Goal: Find specific page/section

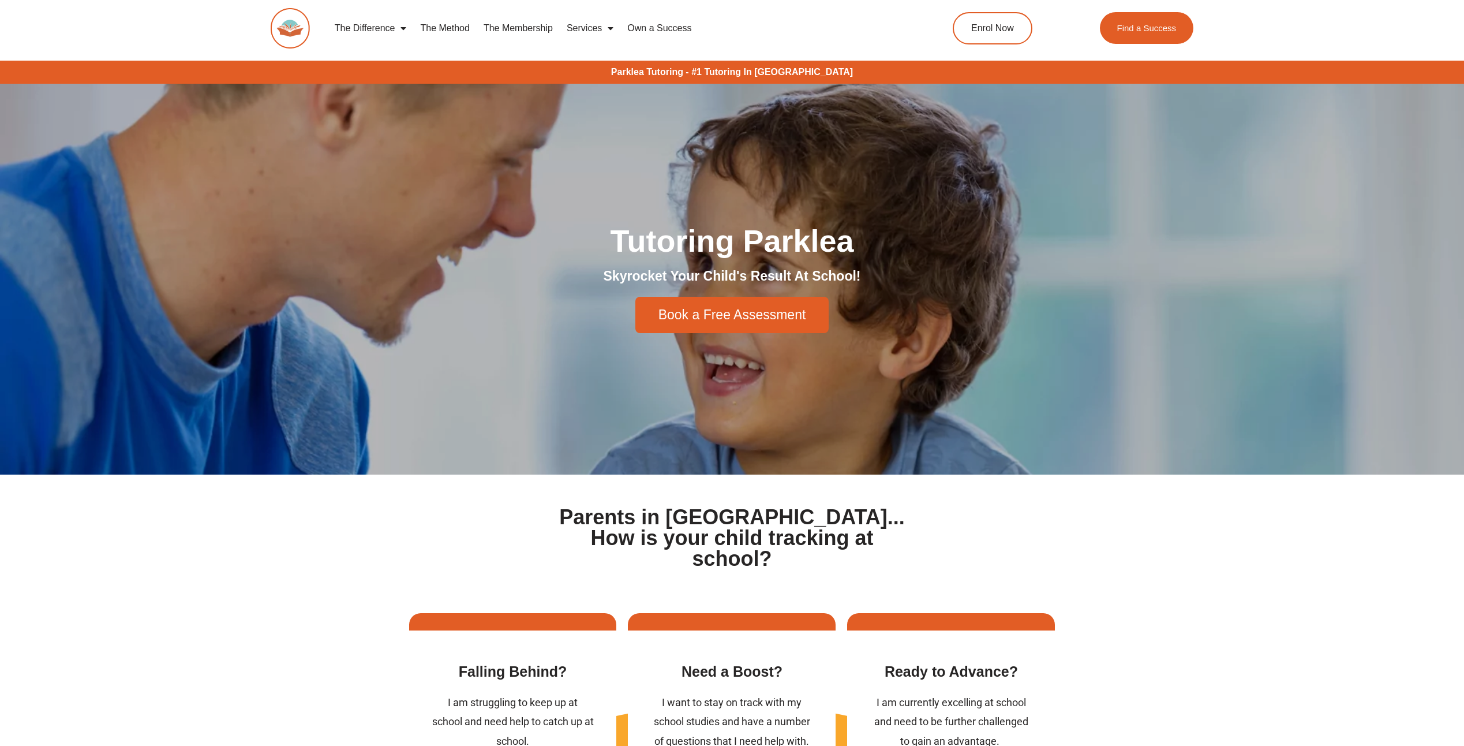
click at [441, 23] on link "The Method" at bounding box center [444, 28] width 63 height 27
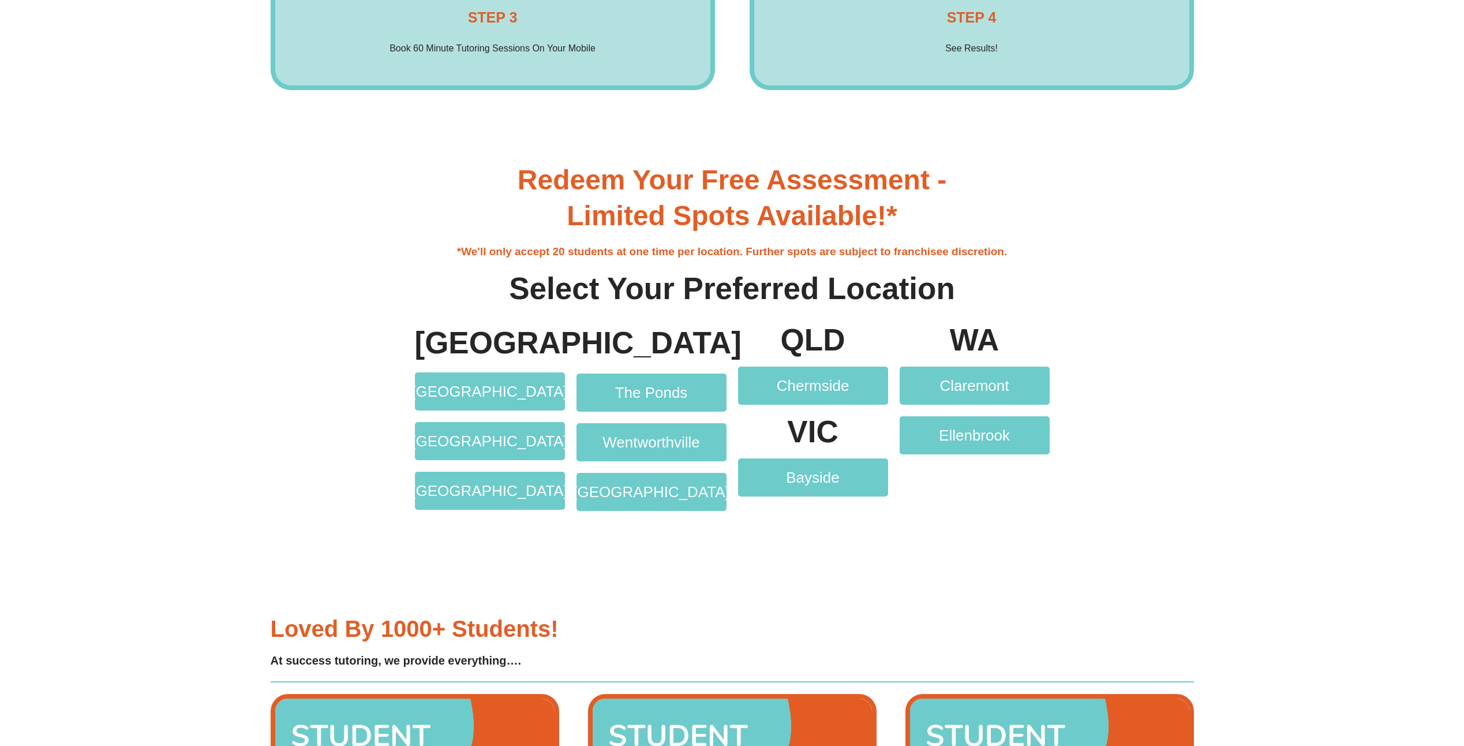
scroll to position [2598, 0]
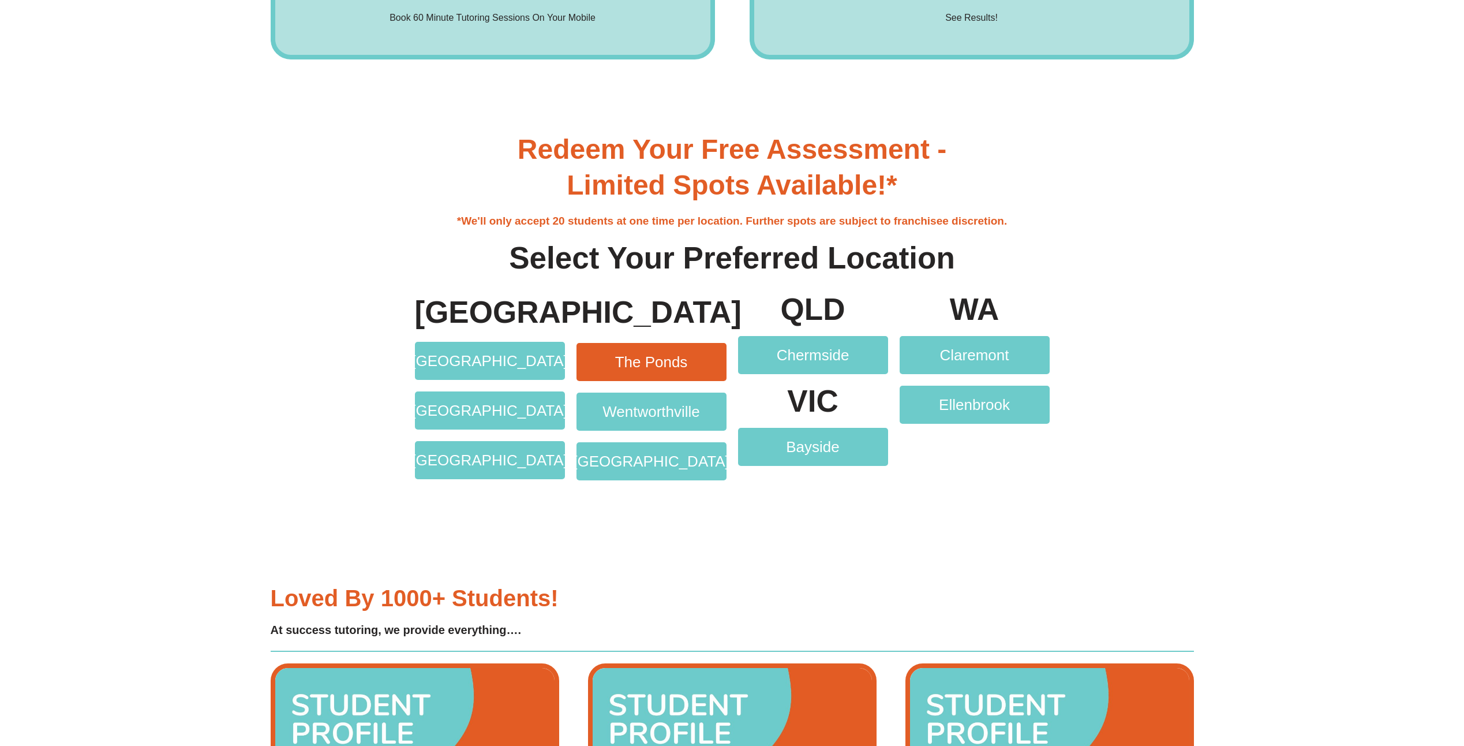
click at [670, 351] on link "The Ponds" at bounding box center [652, 362] width 150 height 38
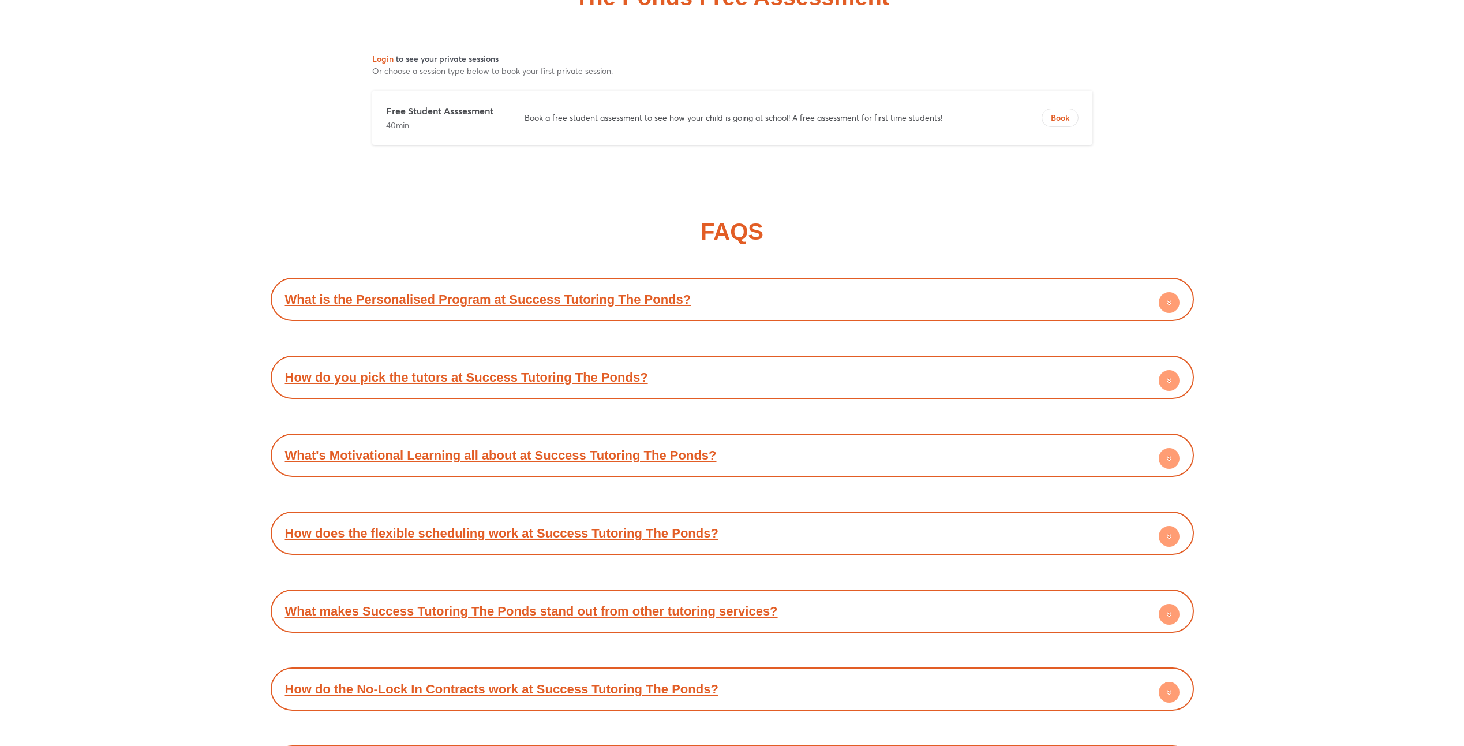
scroll to position [6289, 0]
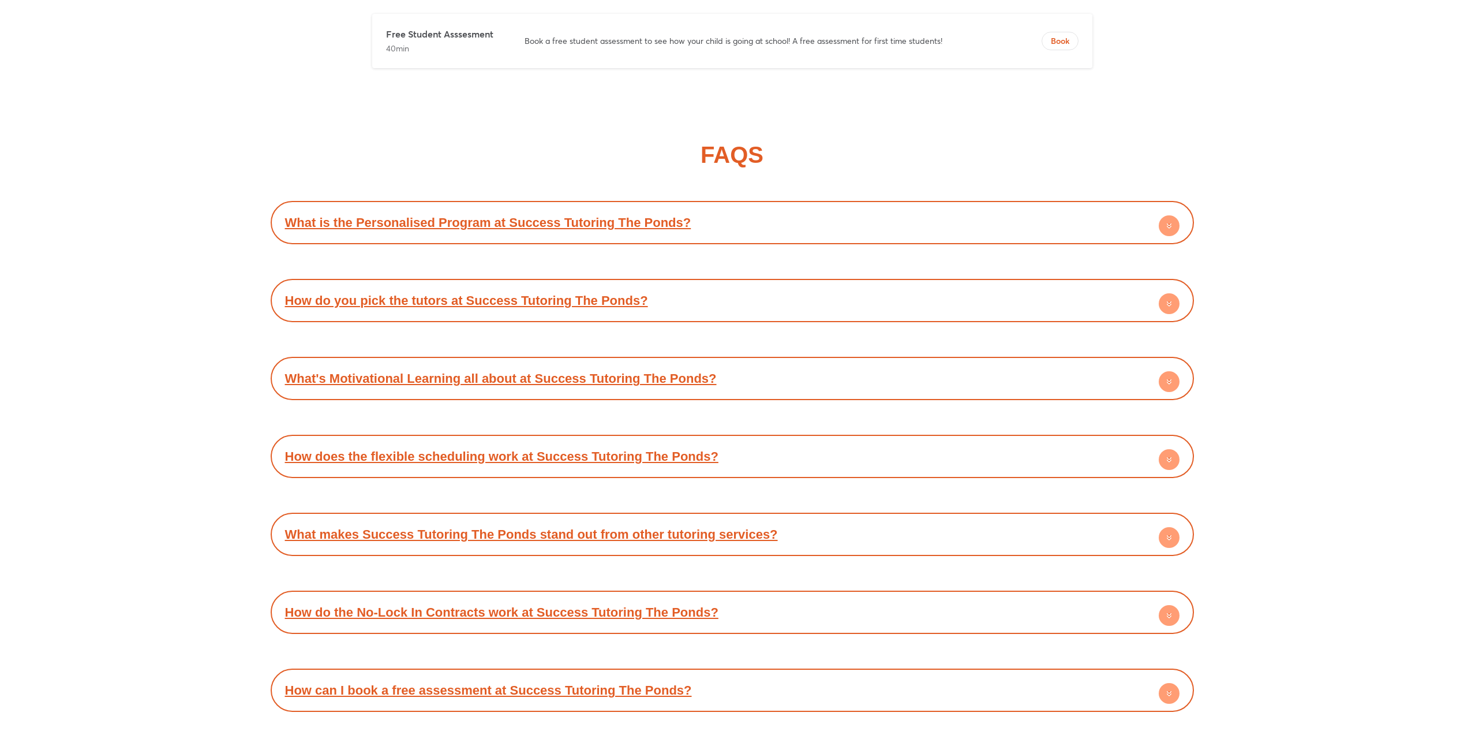
click at [1168, 306] on icon at bounding box center [1169, 305] width 4 height 2
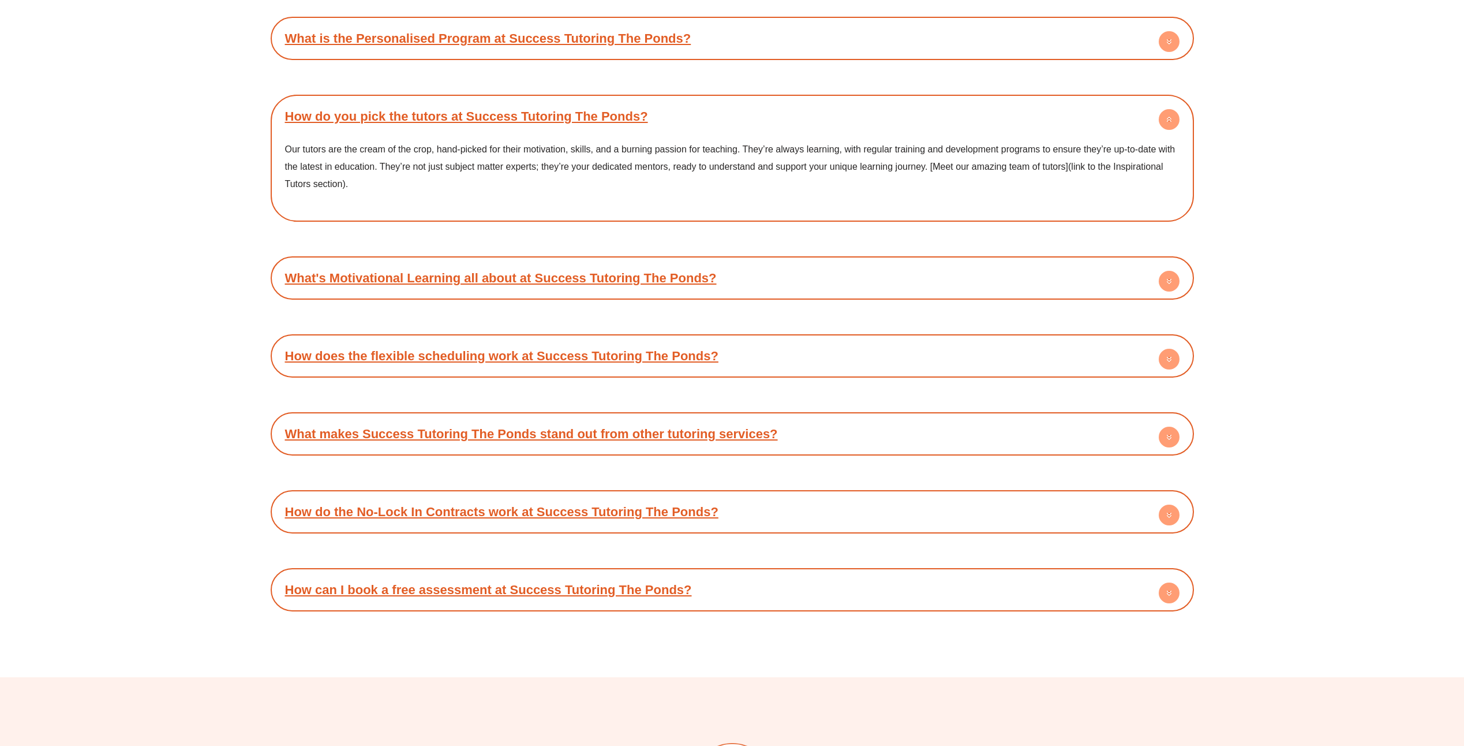
scroll to position [6487, 0]
